Goal: Task Accomplishment & Management: Complete application form

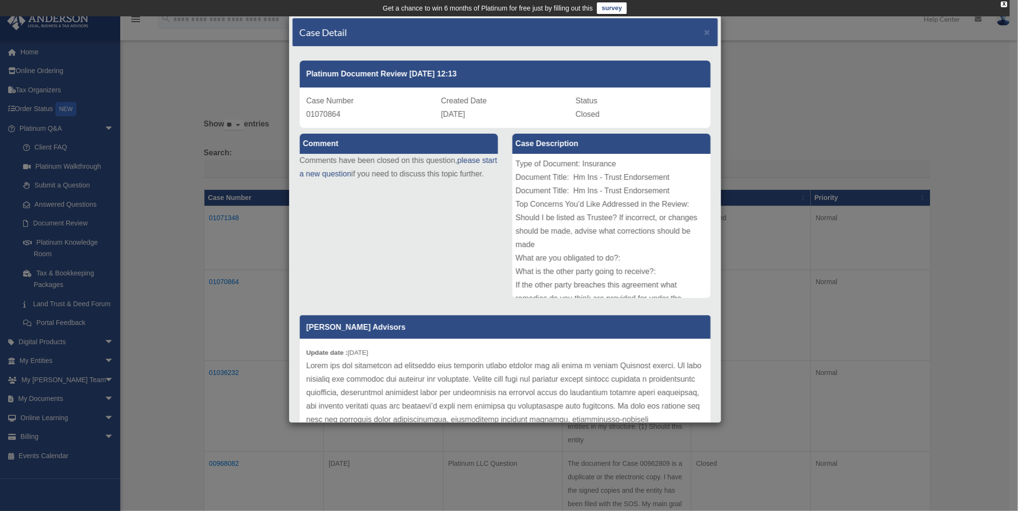
scroll to position [107, 0]
click at [704, 31] on span "×" at bounding box center [707, 31] width 6 height 11
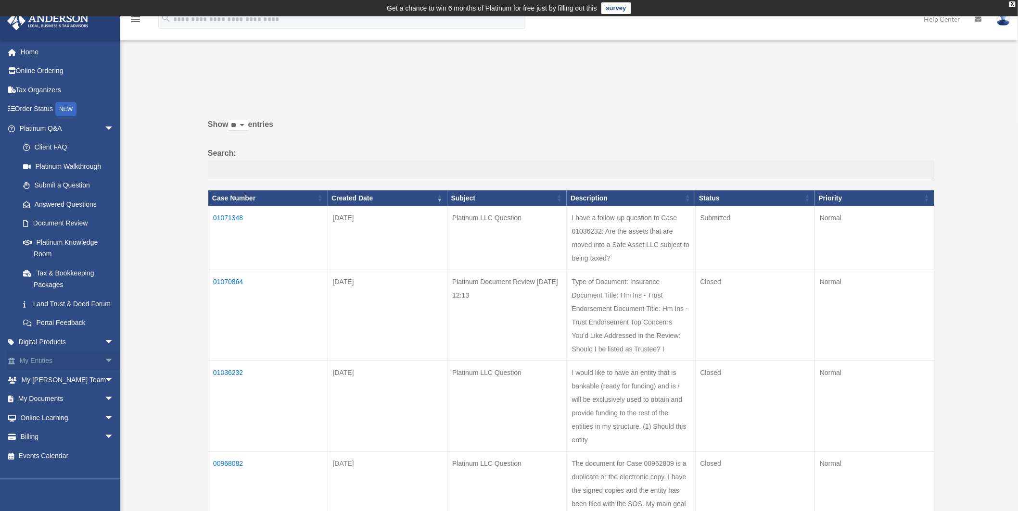
click at [104, 371] on span "arrow_drop_down" at bounding box center [113, 362] width 19 height 20
click at [56, 390] on link "Overview" at bounding box center [70, 379] width 115 height 19
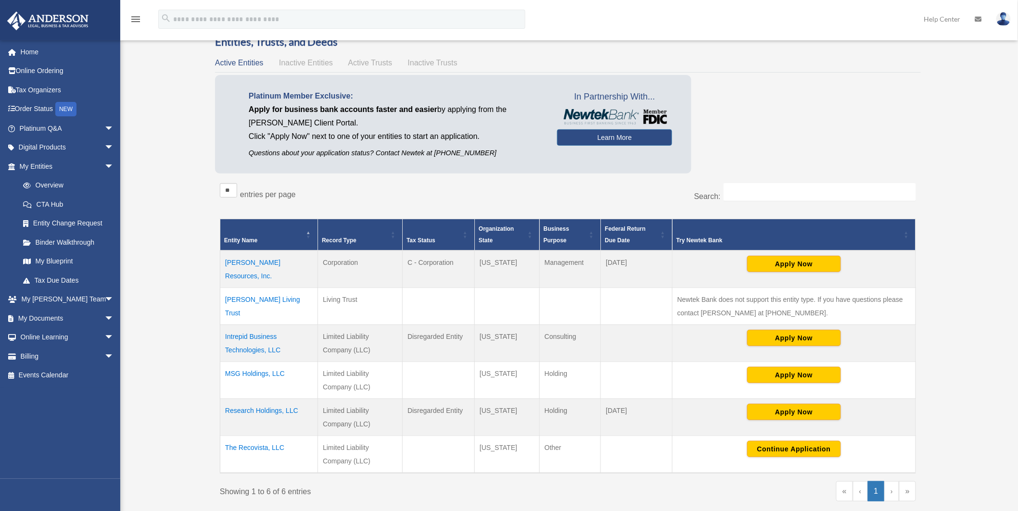
scroll to position [160, 0]
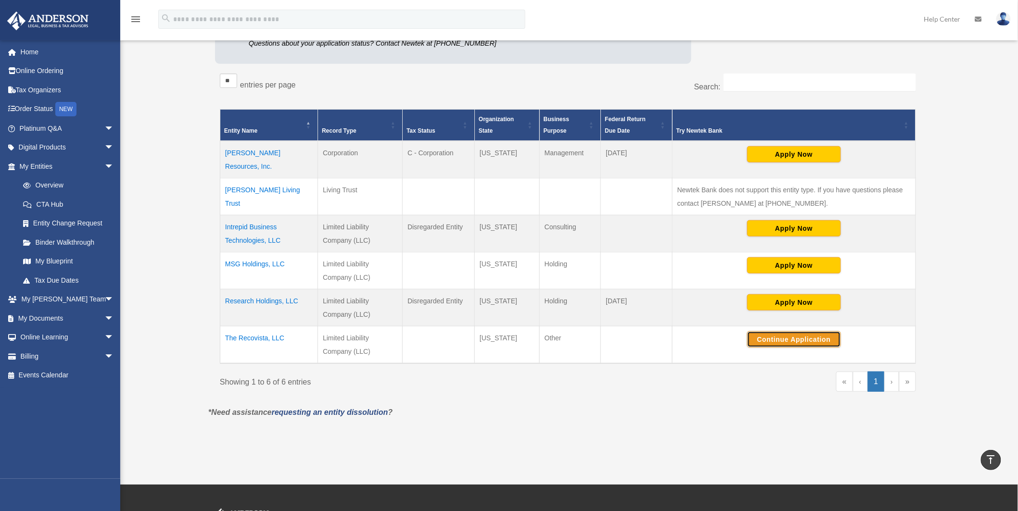
click at [800, 341] on button "Continue Application" at bounding box center [794, 339] width 94 height 16
